Goal: Task Accomplishment & Management: Manage account settings

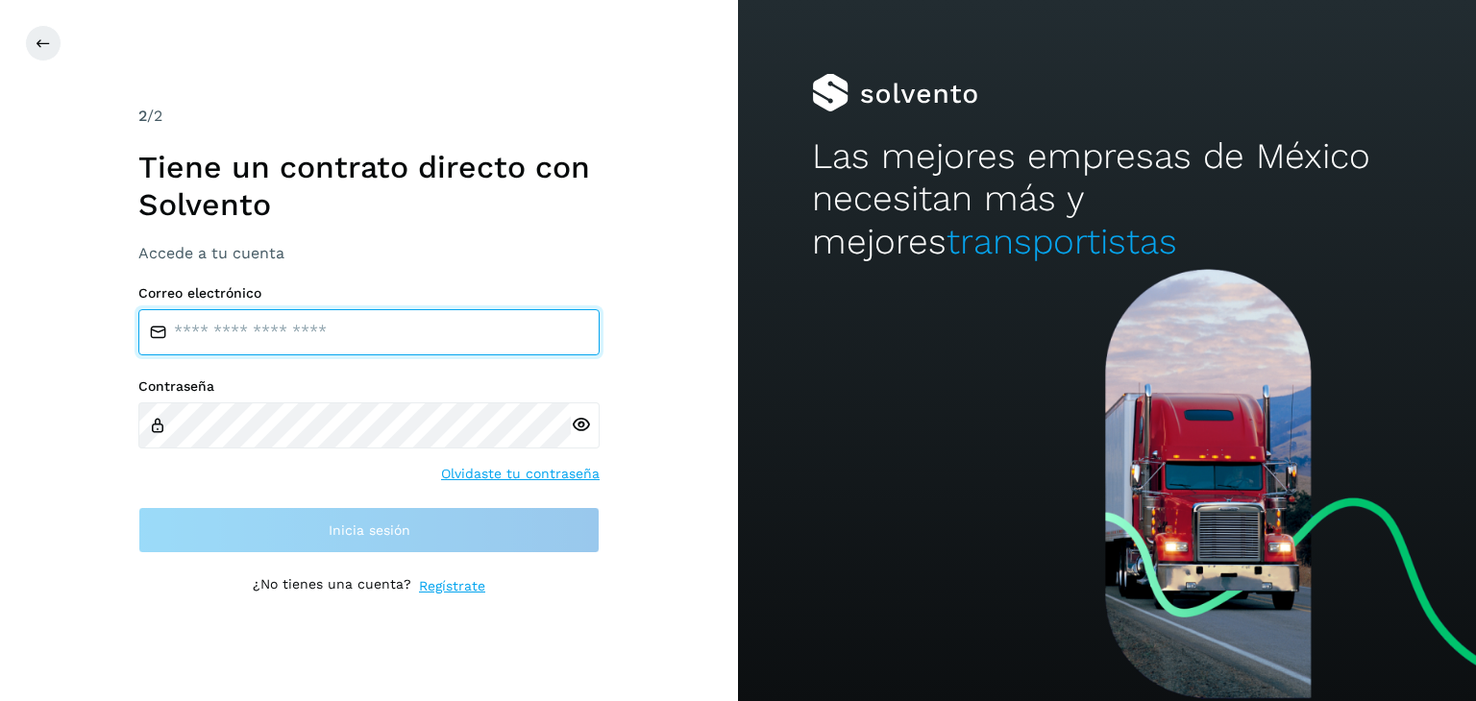
click at [250, 330] on input "email" at bounding box center [368, 332] width 461 height 46
type input "**********"
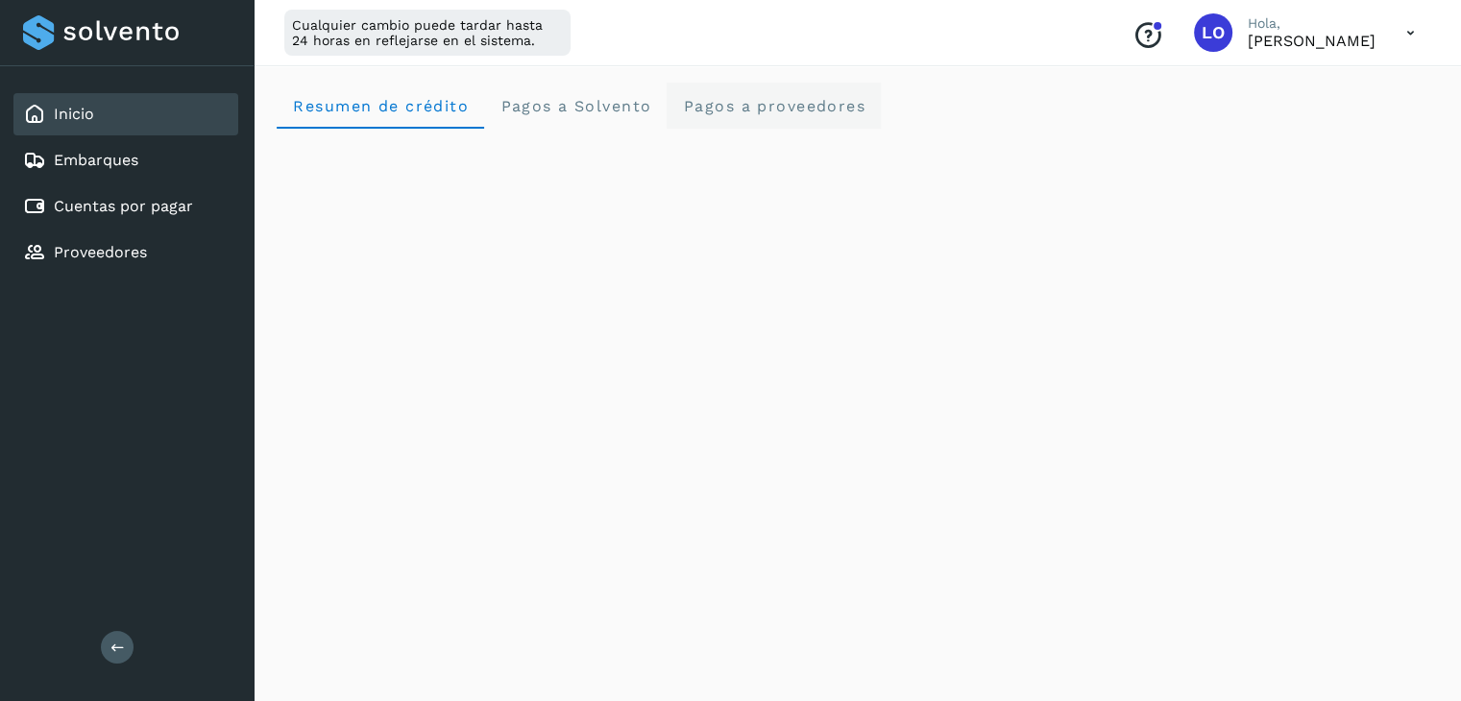
click at [771, 104] on span "Pagos a proveedores" at bounding box center [773, 106] width 183 height 18
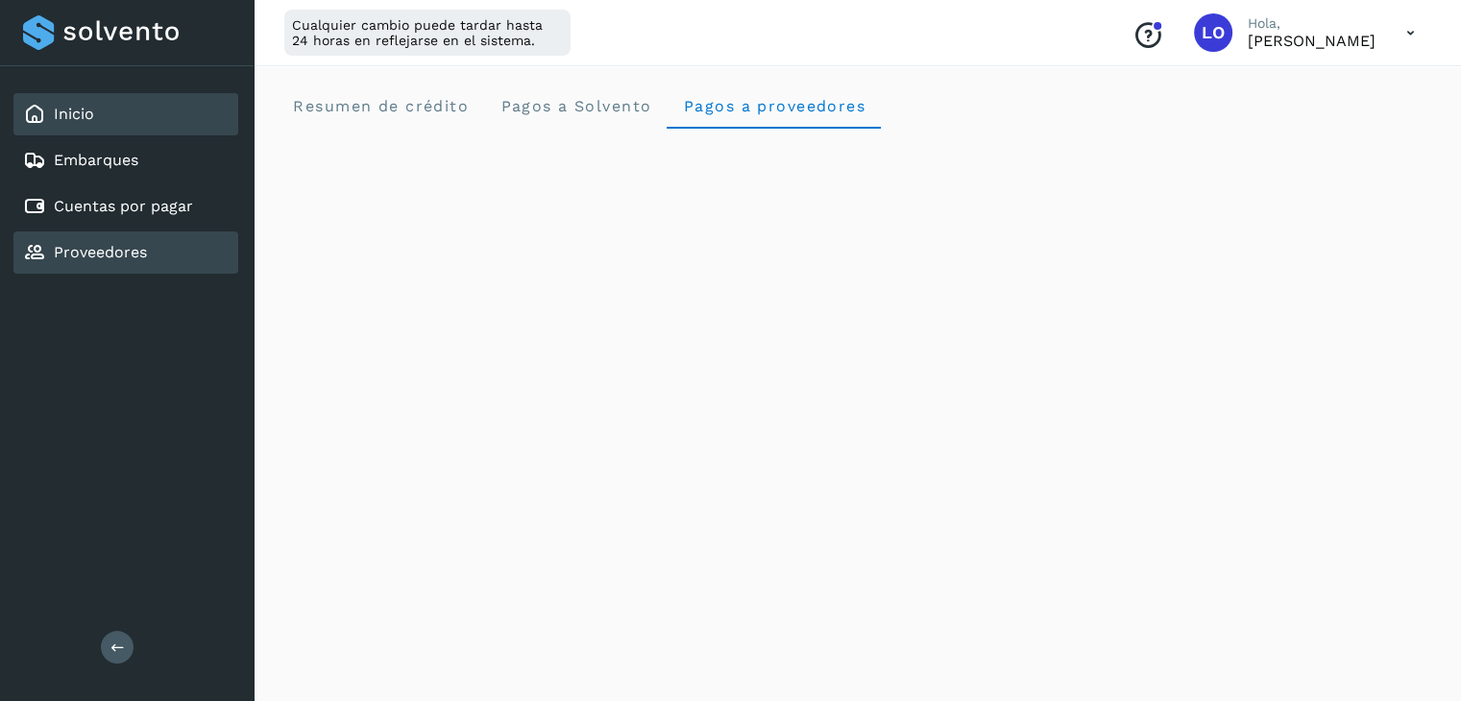
click at [103, 248] on link "Proveedores" at bounding box center [100, 252] width 93 height 18
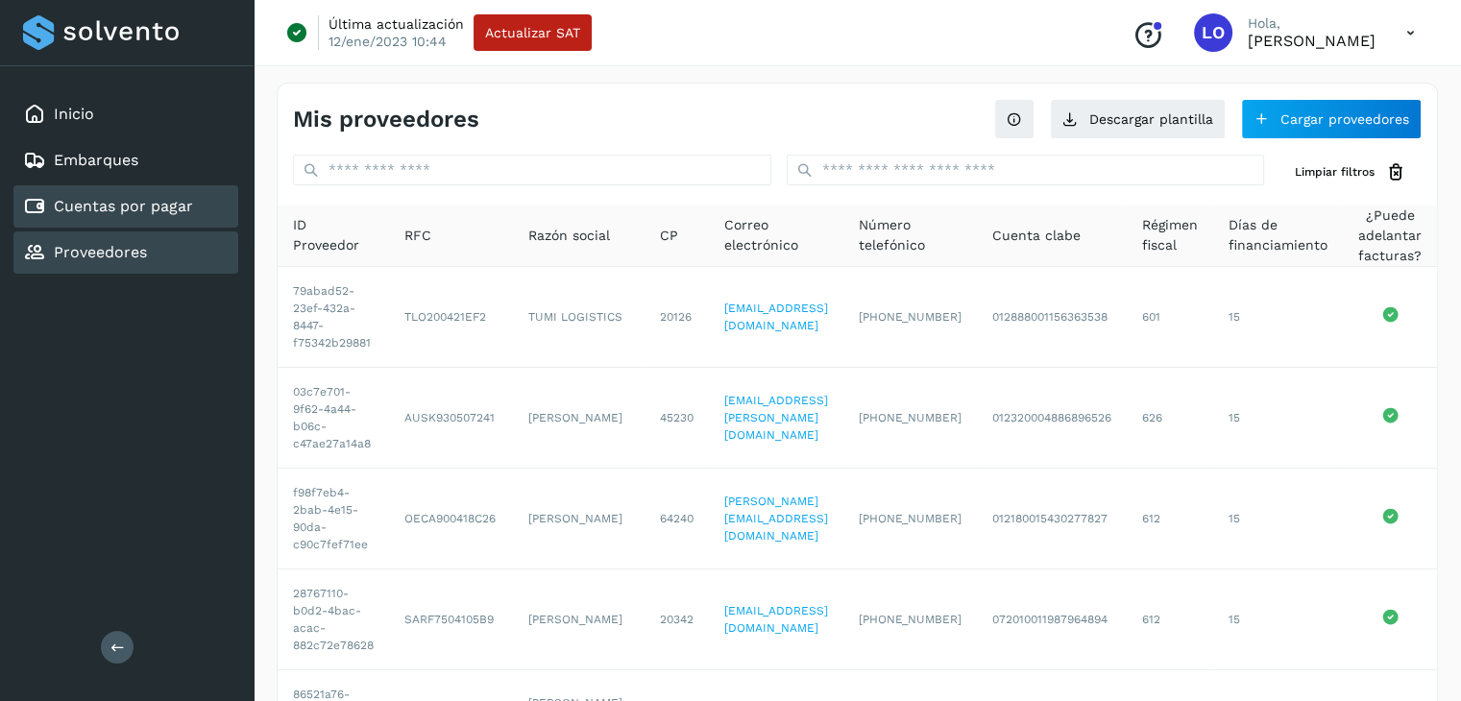
click at [118, 204] on link "Cuentas por pagar" at bounding box center [123, 206] width 139 height 18
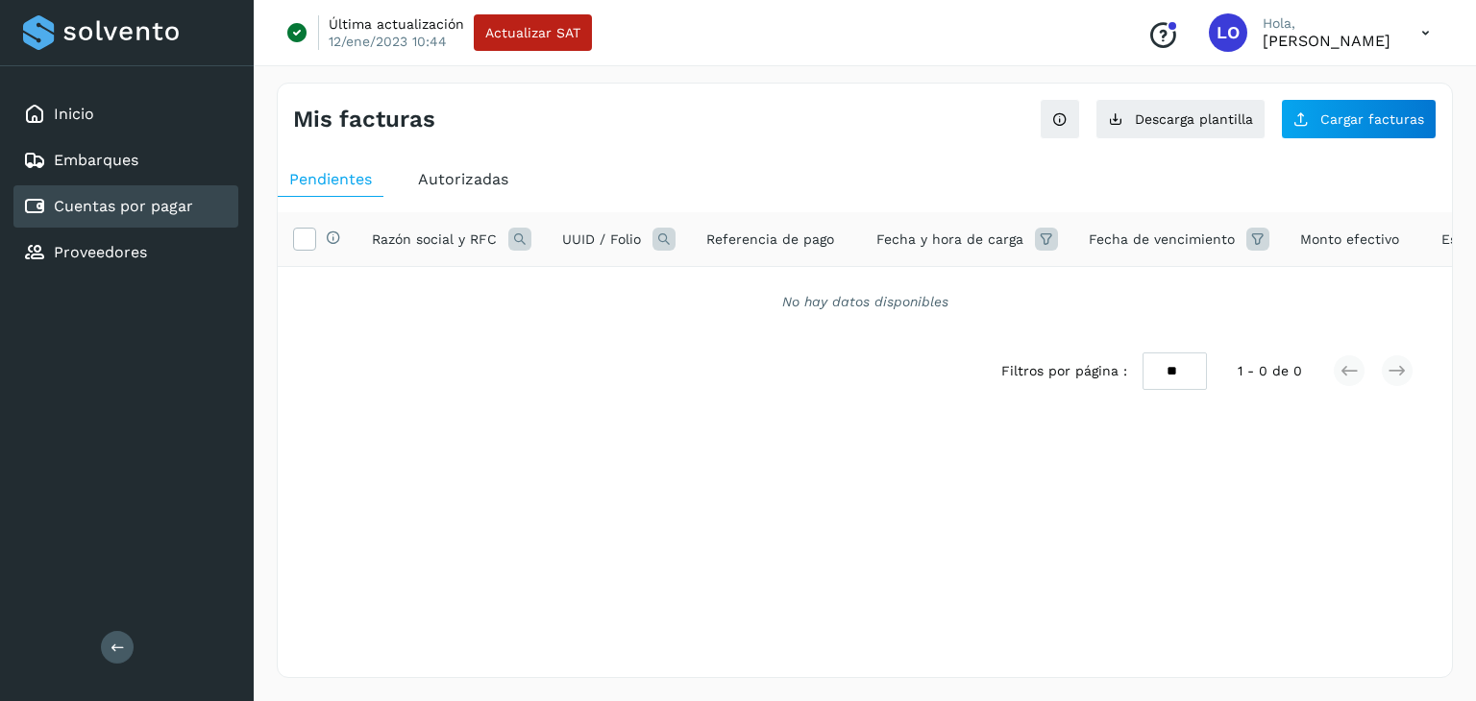
click at [458, 178] on span "Autorizadas" at bounding box center [463, 179] width 90 height 18
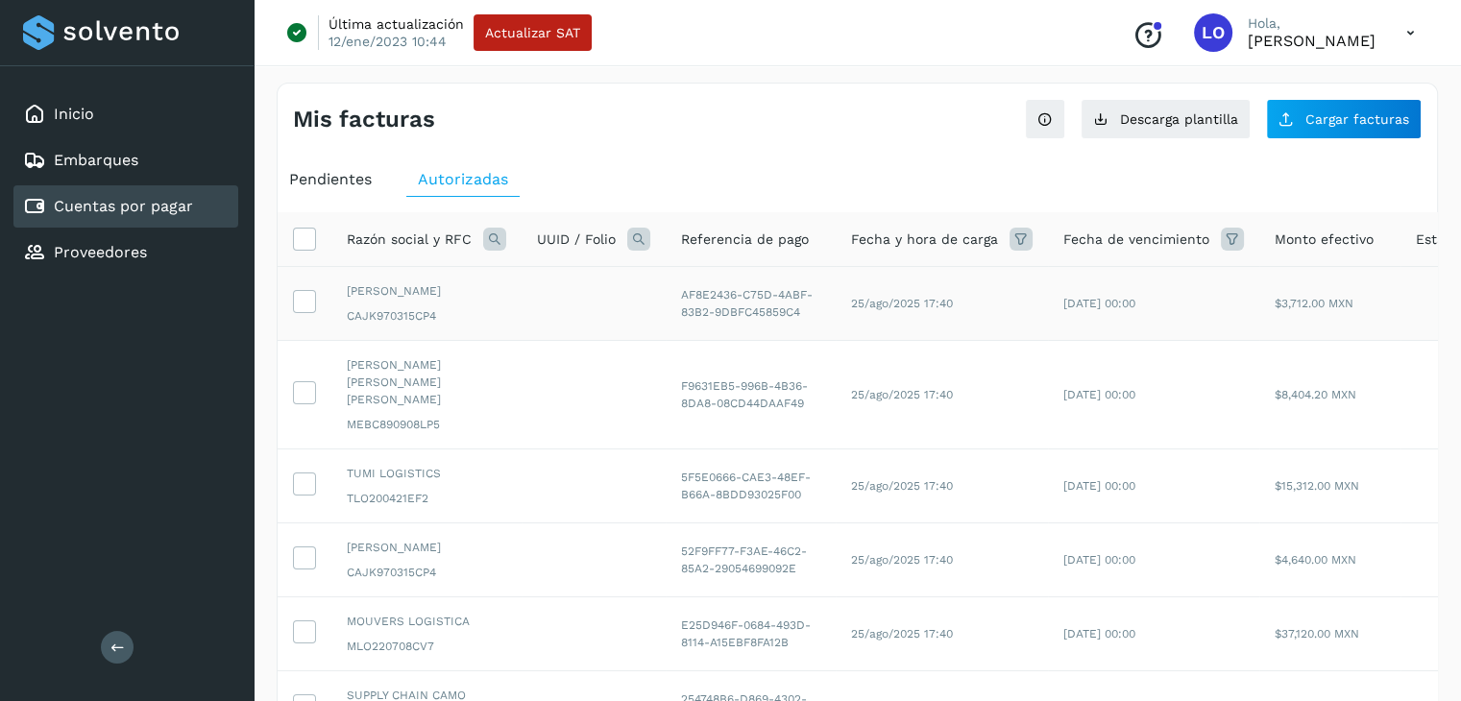
click at [324, 289] on td at bounding box center [305, 304] width 54 height 74
click at [306, 294] on icon at bounding box center [304, 300] width 20 height 20
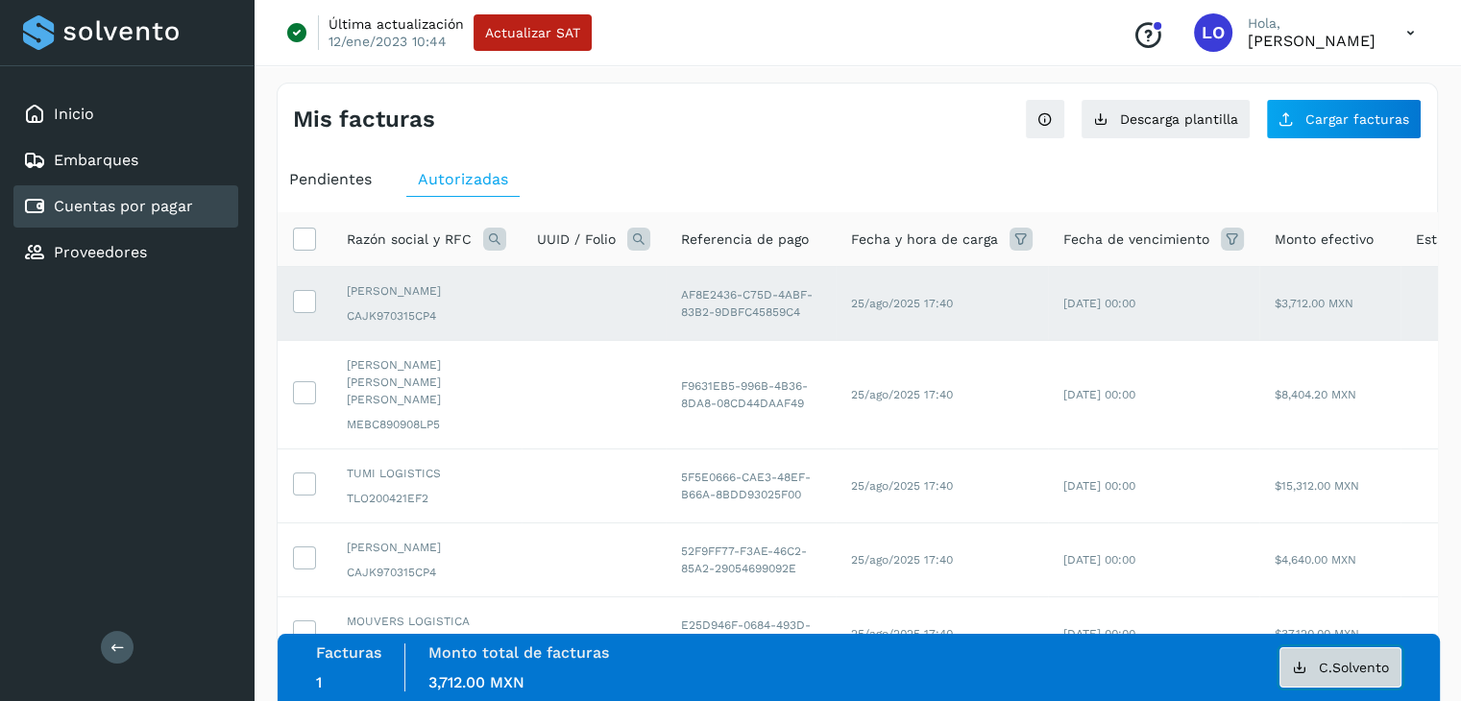
click at [1337, 667] on span "C.Solvento" at bounding box center [1354, 667] width 70 height 13
click at [301, 308] on icon at bounding box center [304, 300] width 20 height 20
